Goal: Entertainment & Leisure: Browse casually

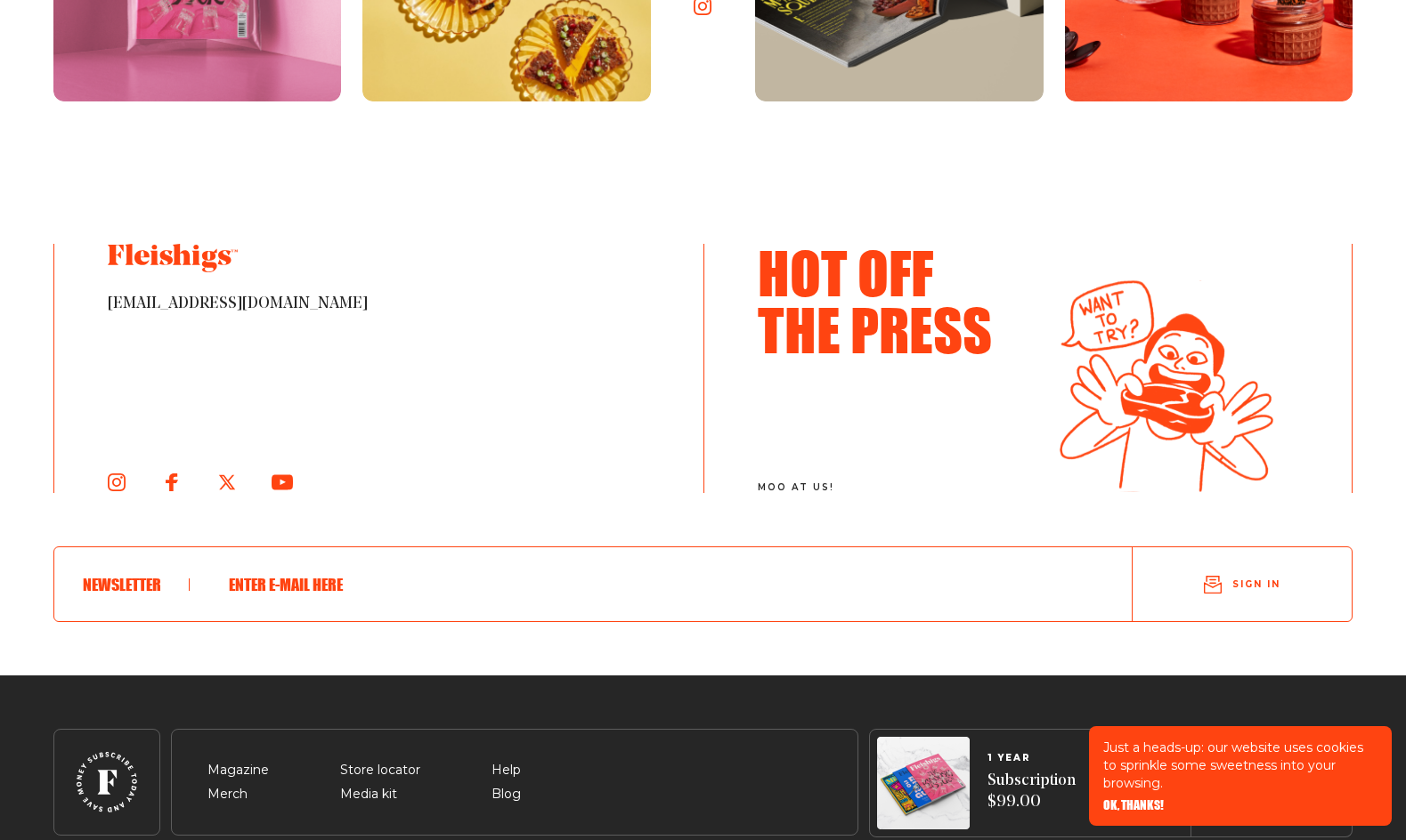
scroll to position [9751, 0]
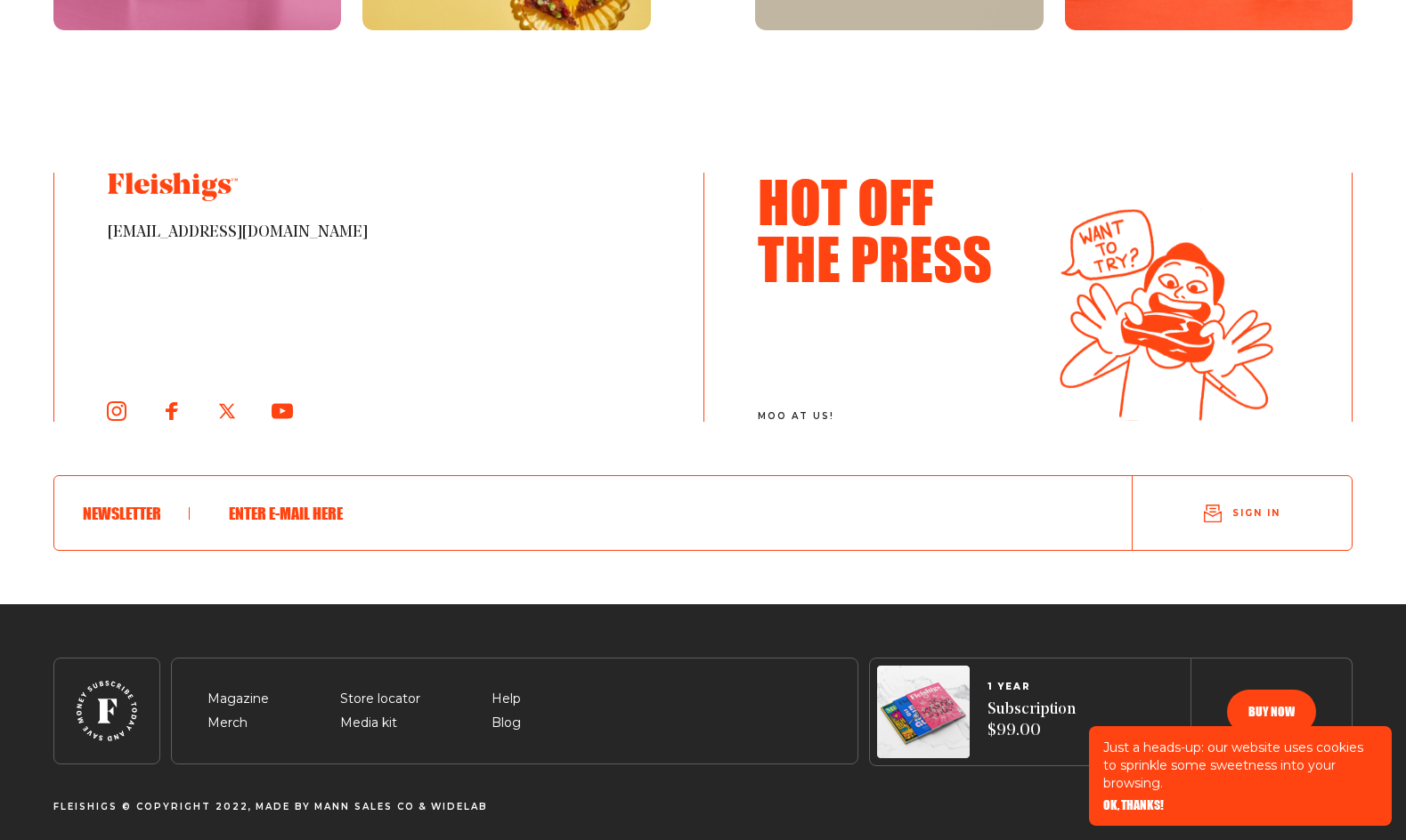
click at [124, 401] on icon at bounding box center [117, 411] width 20 height 19
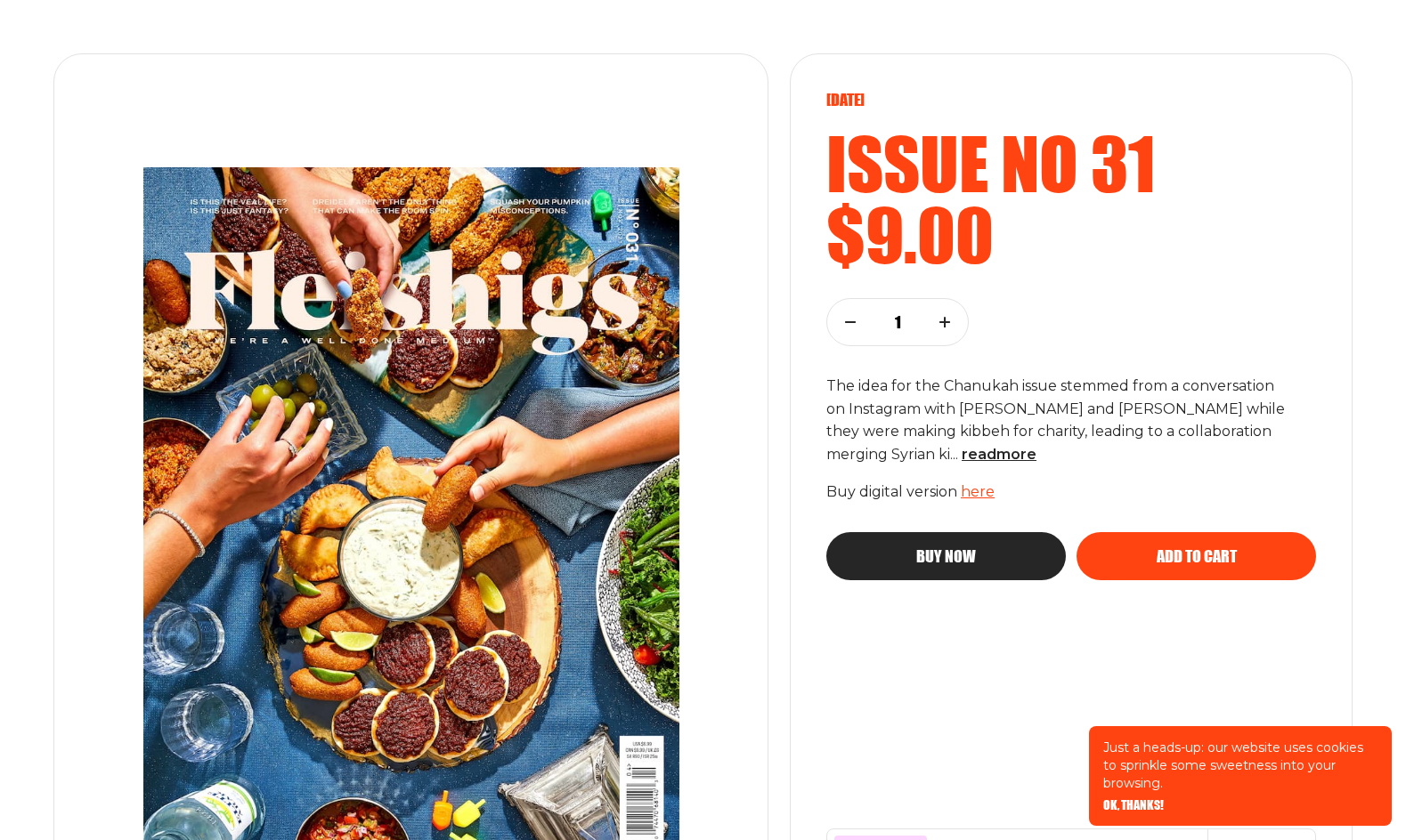
scroll to position [232, 0]
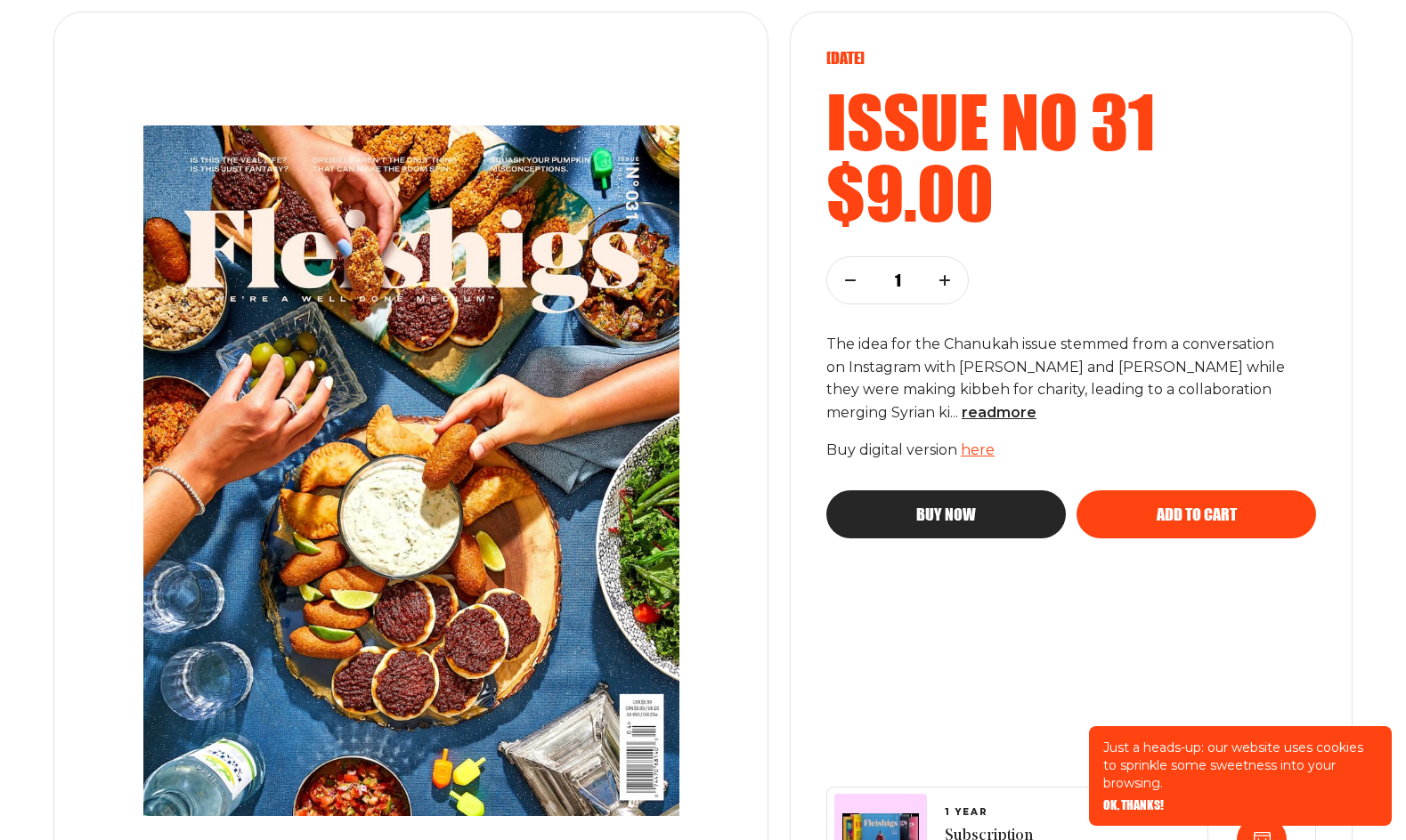
click at [425, 361] on img at bounding box center [410, 471] width 607 height 762
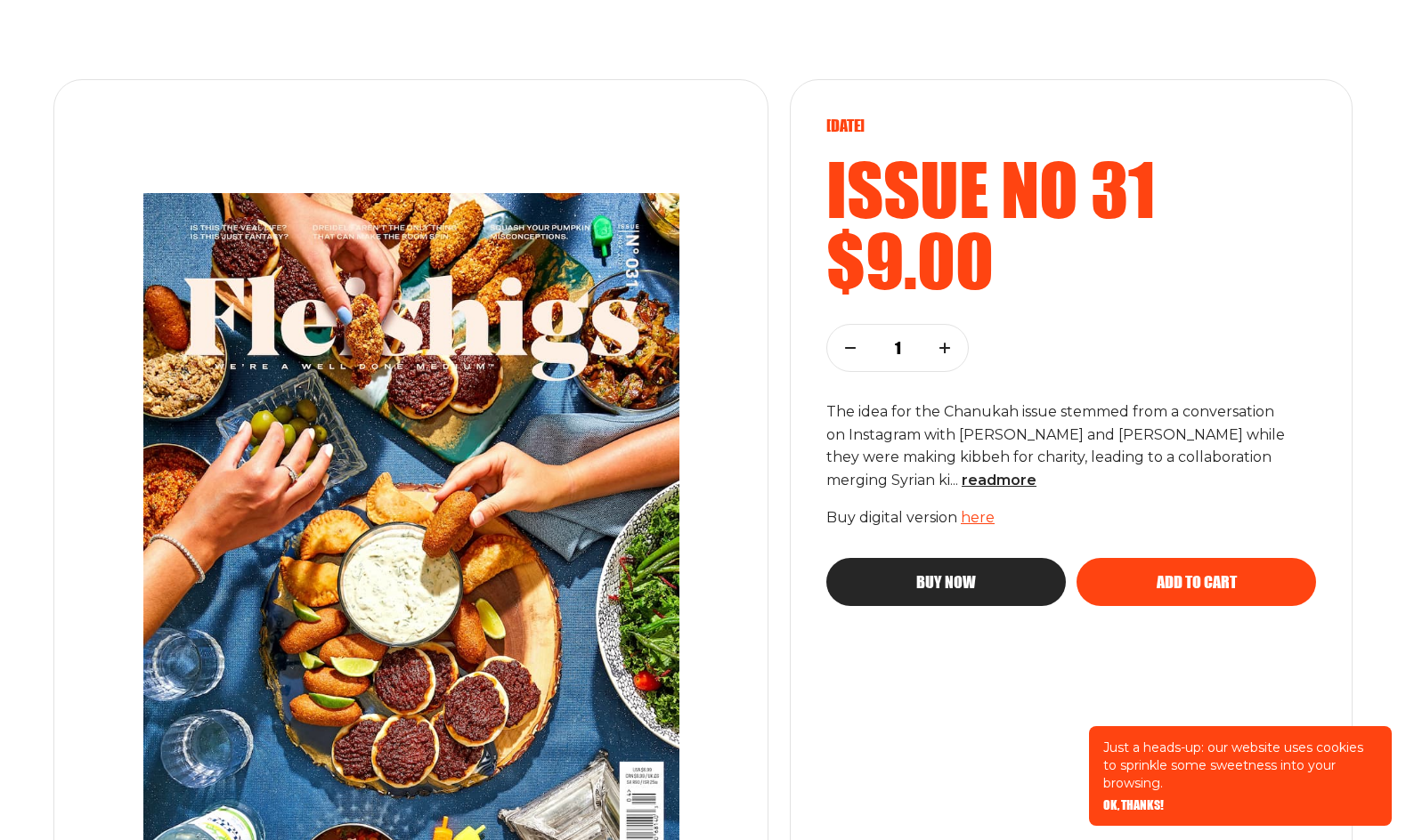
scroll to position [228, 0]
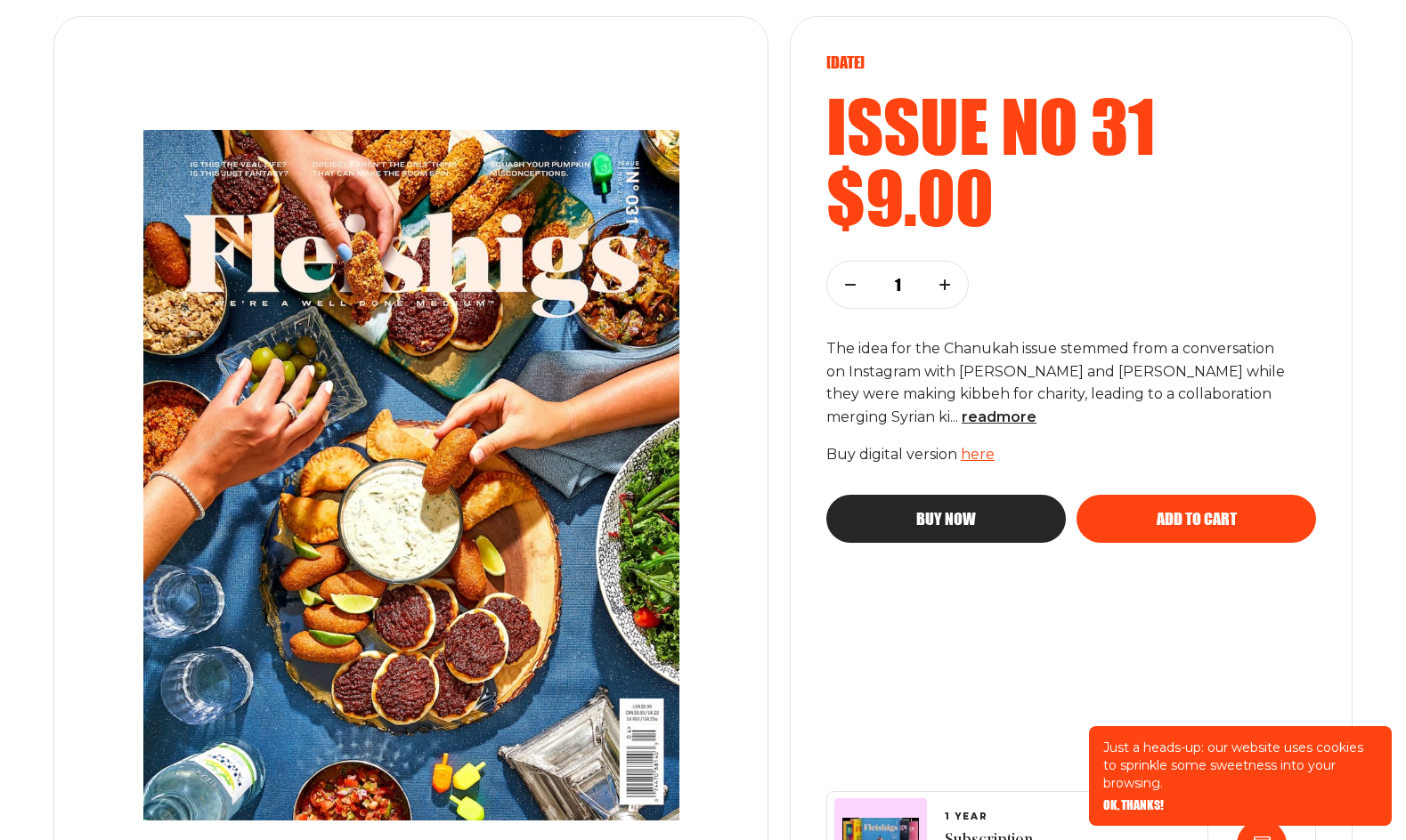
click at [1144, 799] on span "OK, THANKS!" at bounding box center [1133, 792] width 60 height 13
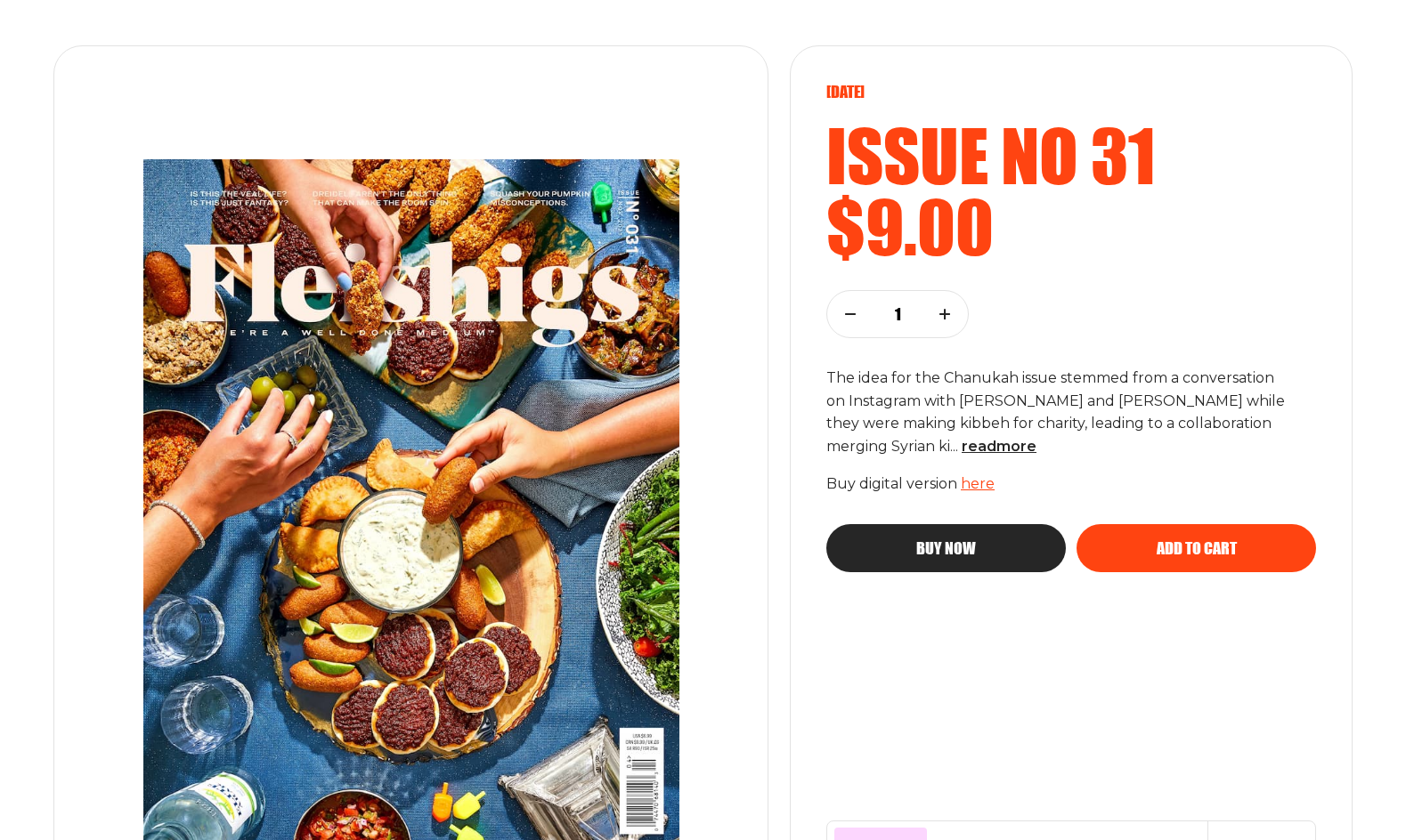
scroll to position [290, 0]
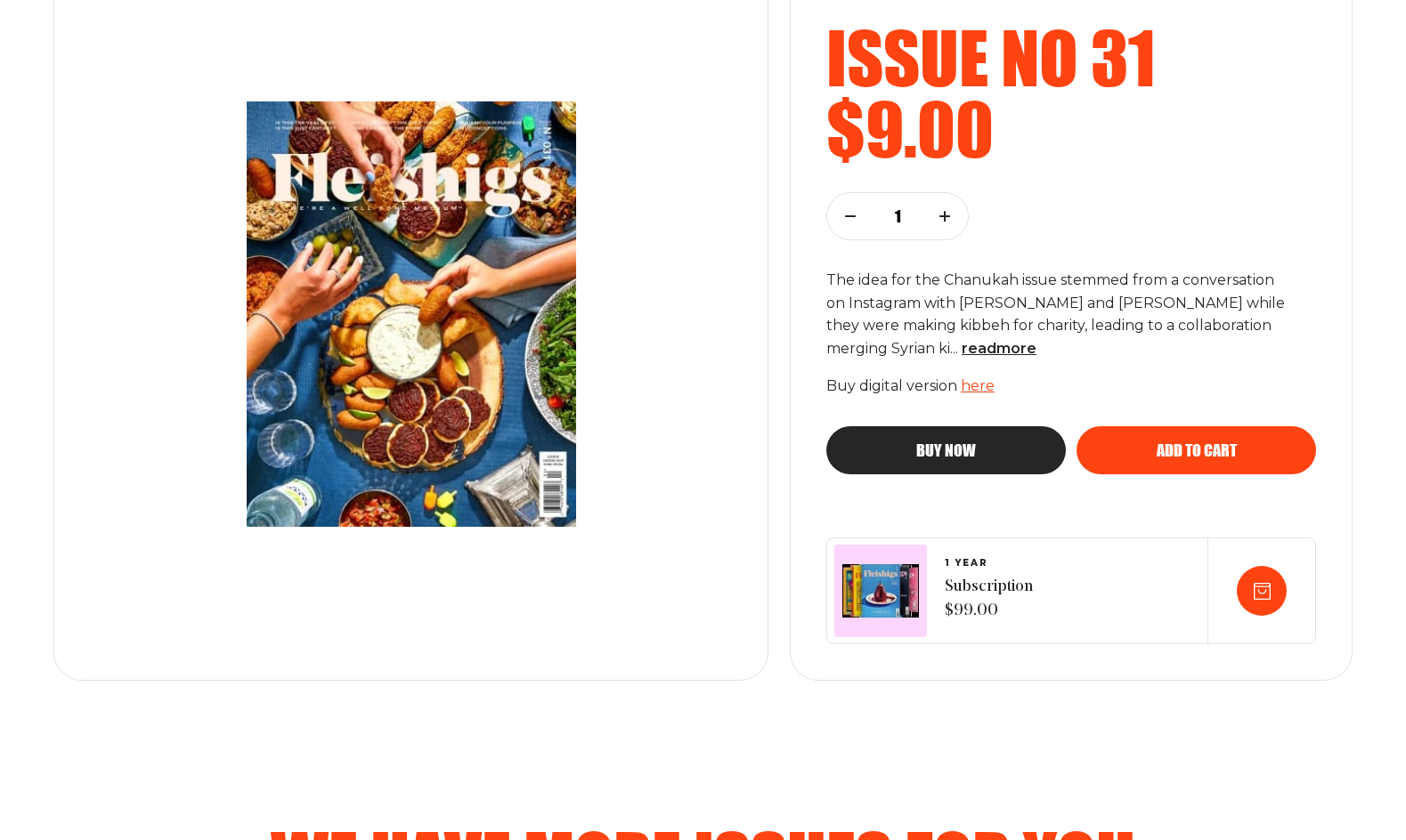
scroll to position [231, 0]
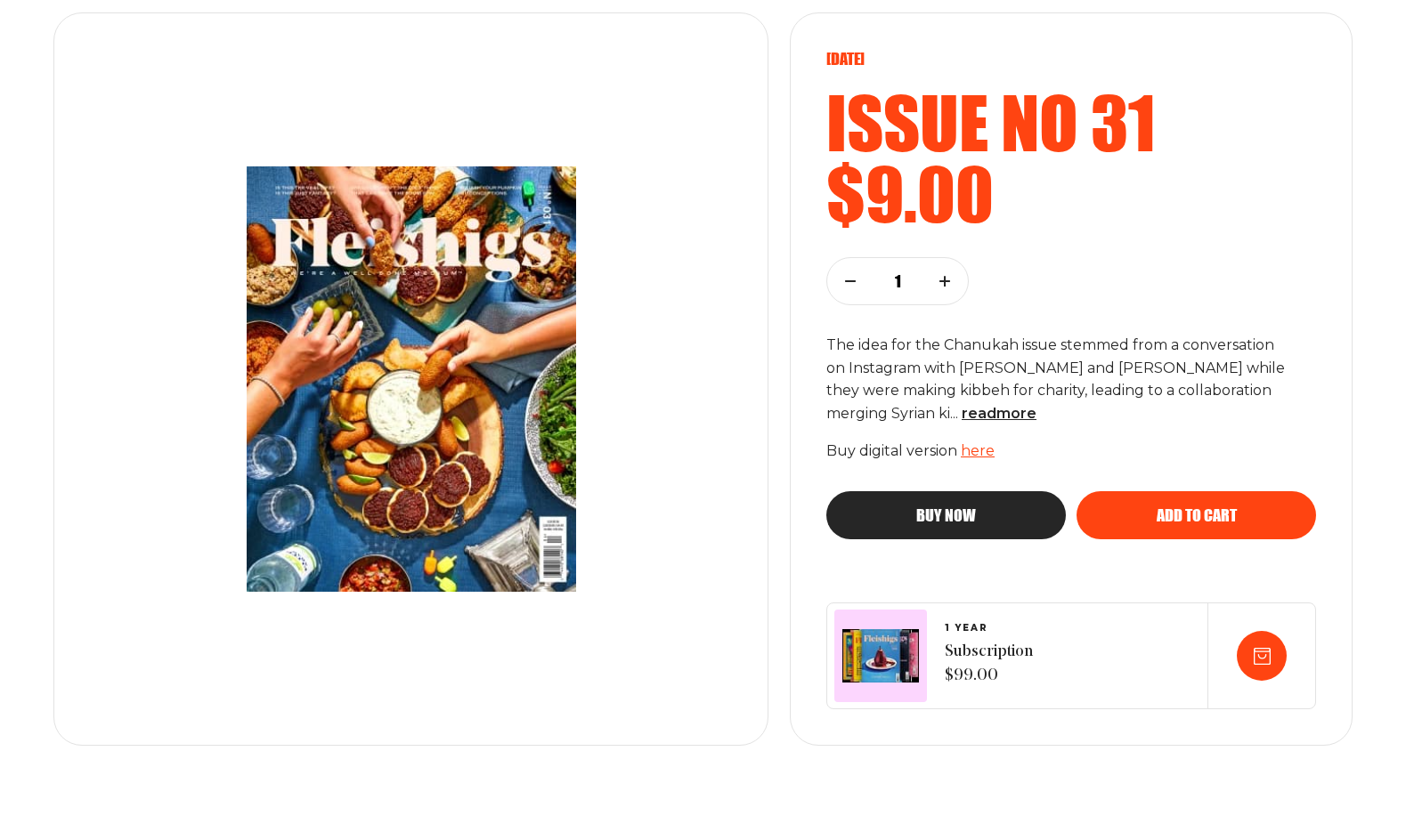
click at [532, 389] on img at bounding box center [410, 379] width 401 height 497
click at [313, 203] on img at bounding box center [410, 379] width 401 height 497
